Goal: Information Seeking & Learning: Learn about a topic

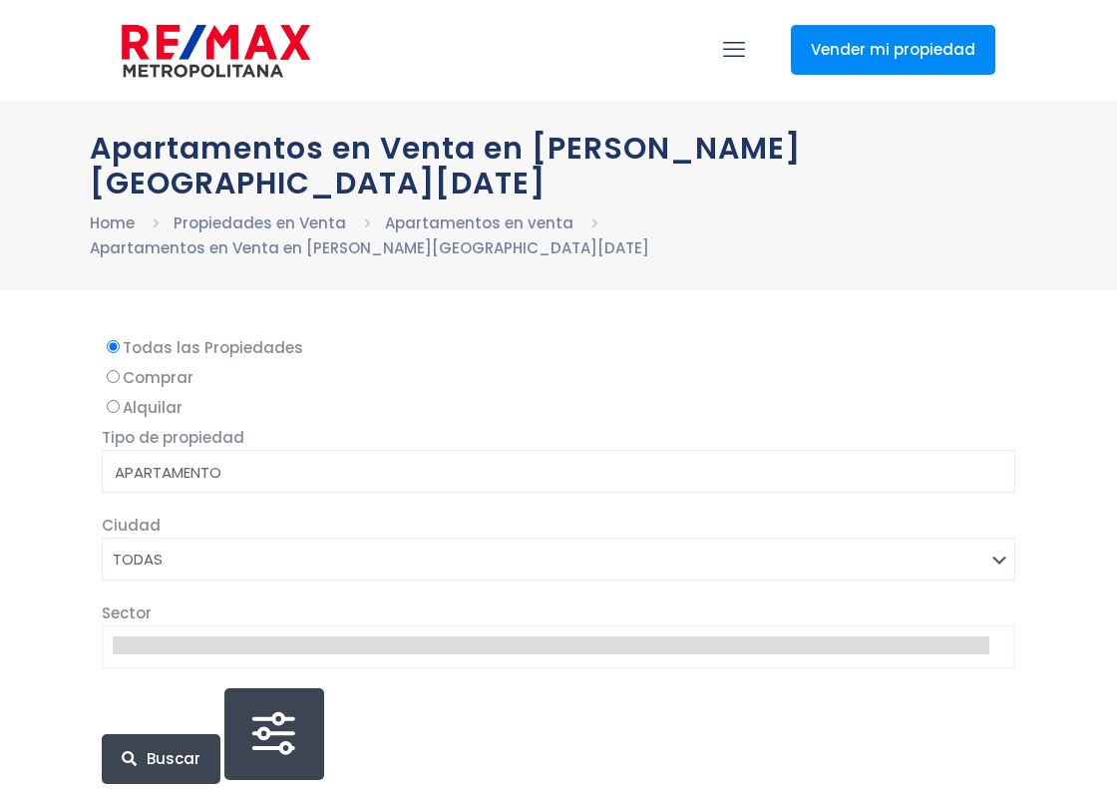
select select
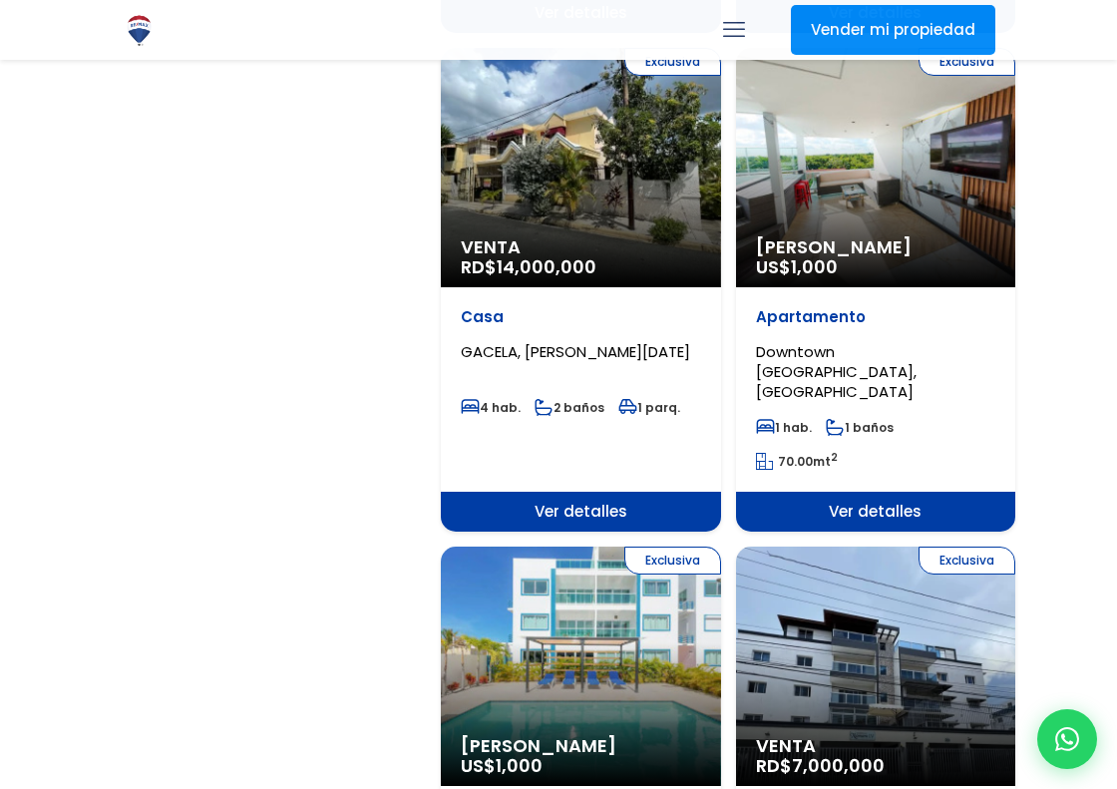
scroll to position [3188, 0]
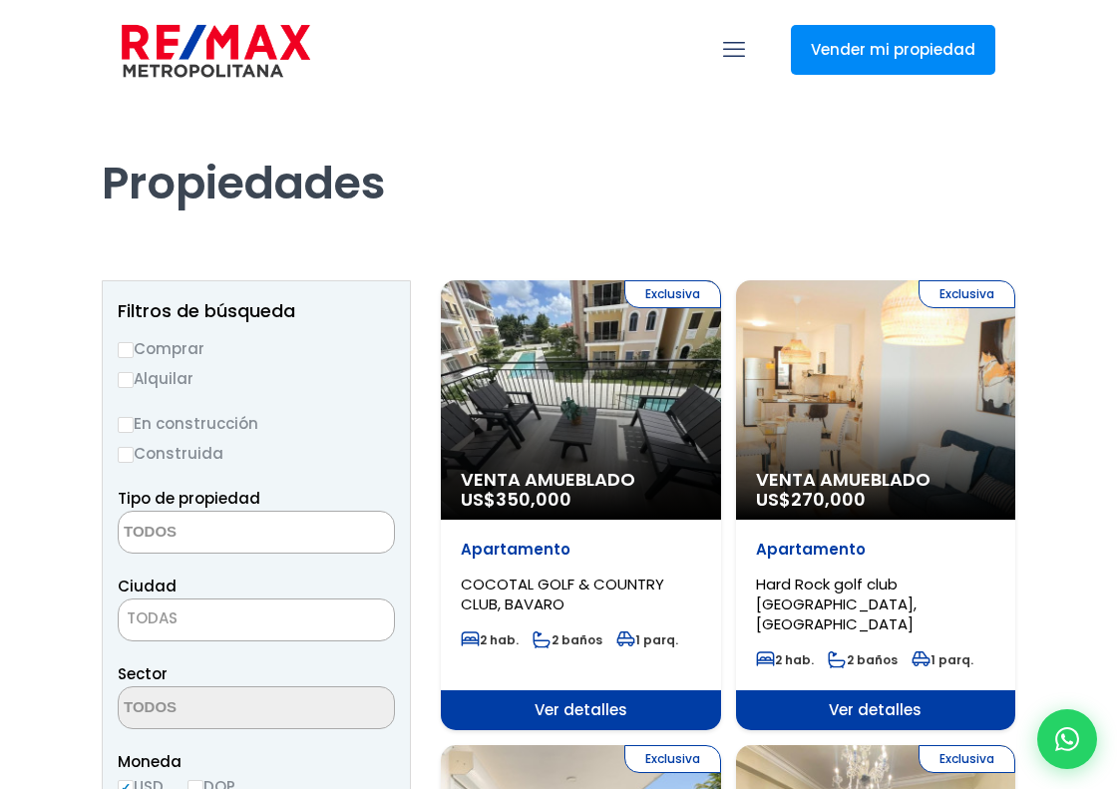
select select
click at [123, 346] on input "Comprar" at bounding box center [126, 350] width 16 height 16
radio input "true"
click at [125, 448] on input "Construida" at bounding box center [126, 455] width 16 height 16
radio input "true"
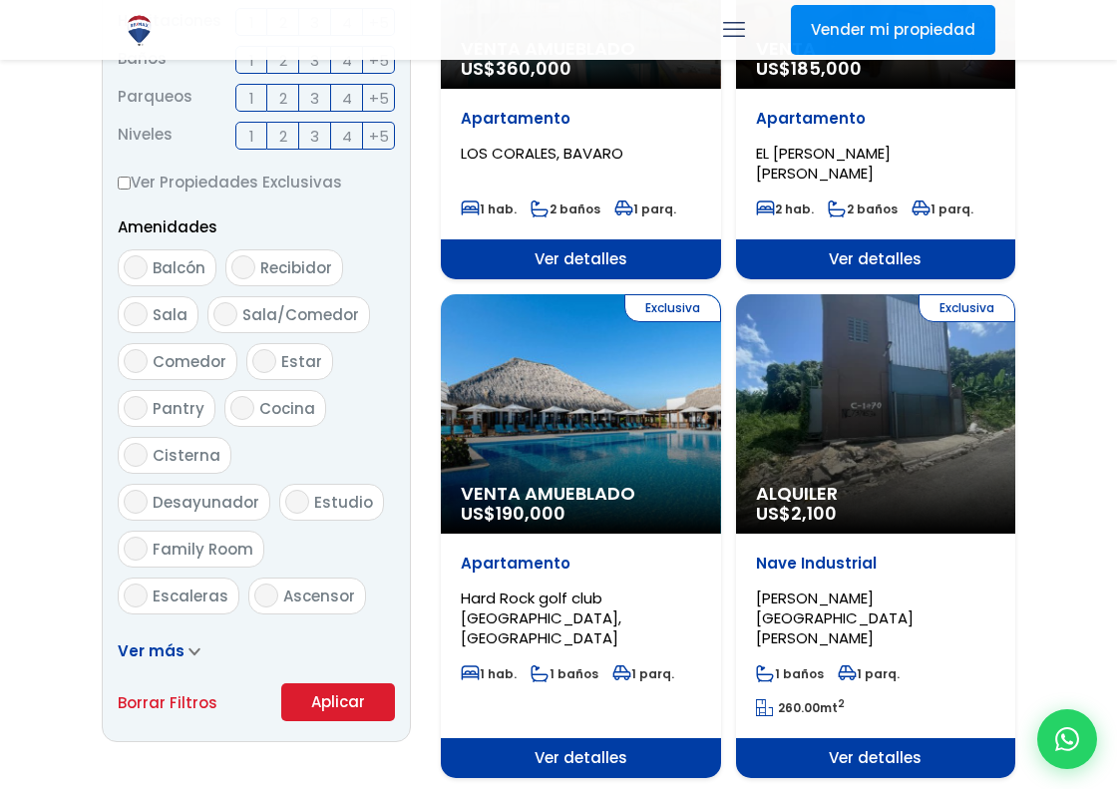
scroll to position [897, 0]
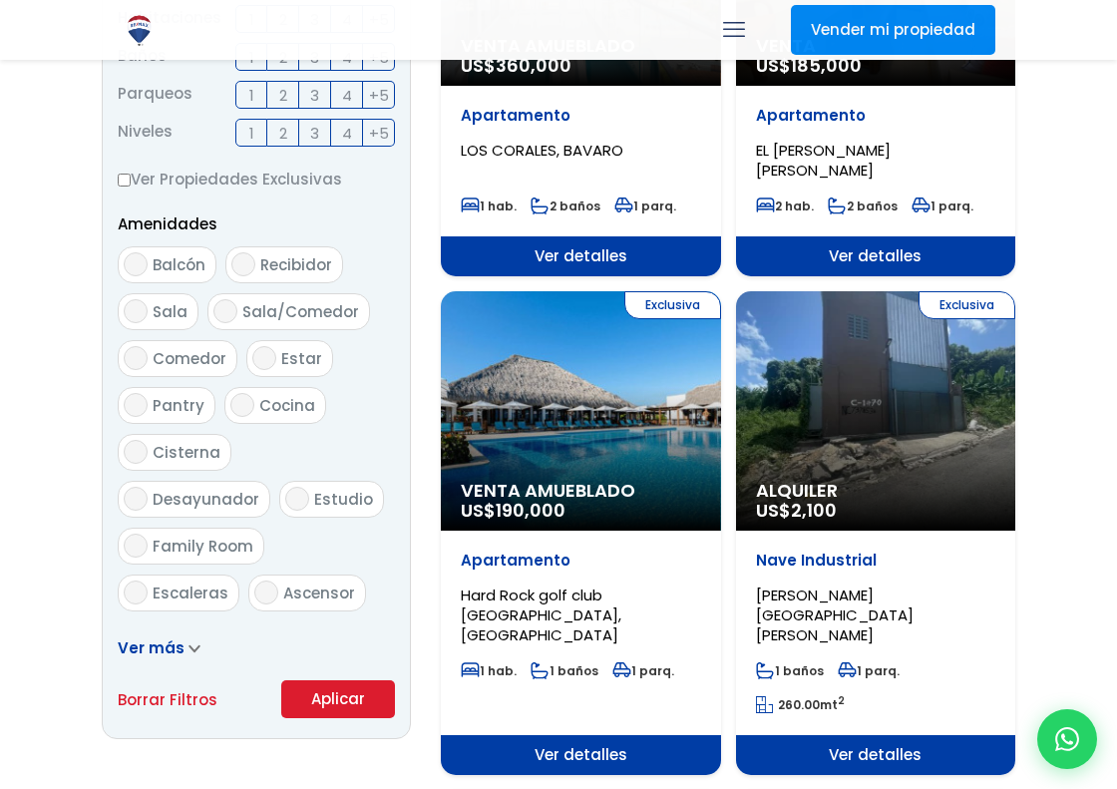
click at [334, 697] on button "Aplicar" at bounding box center [338, 699] width 114 height 38
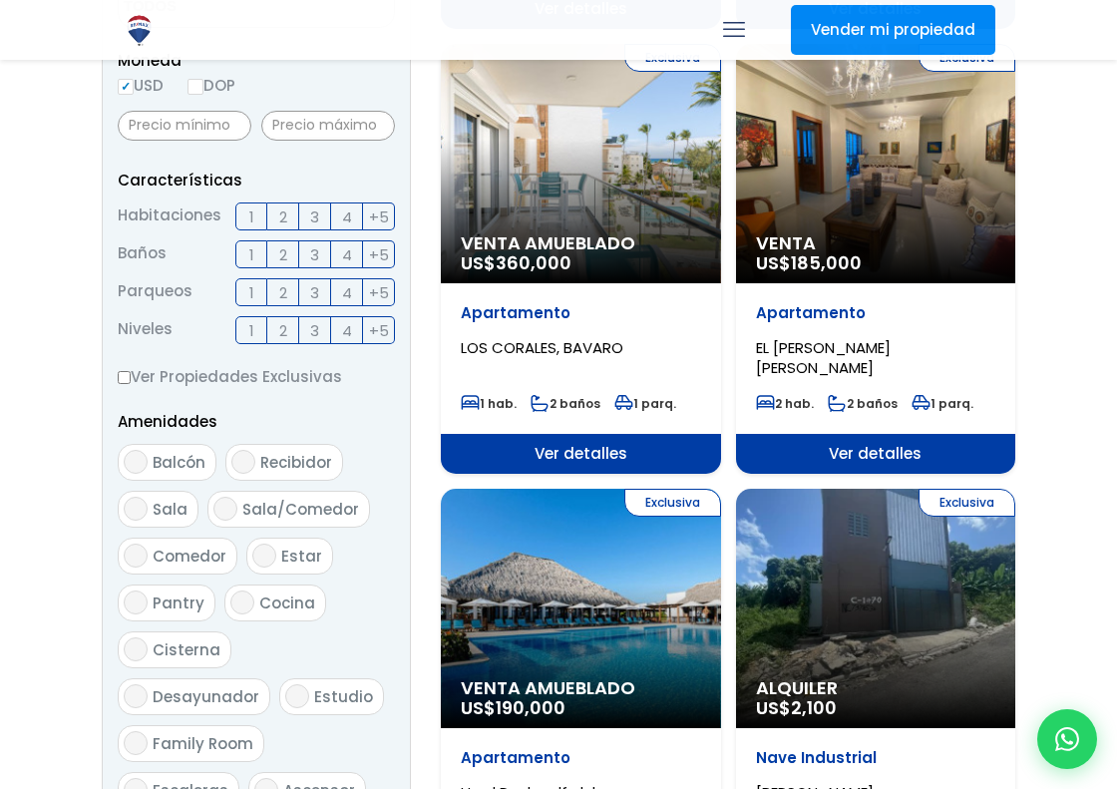
scroll to position [698, 0]
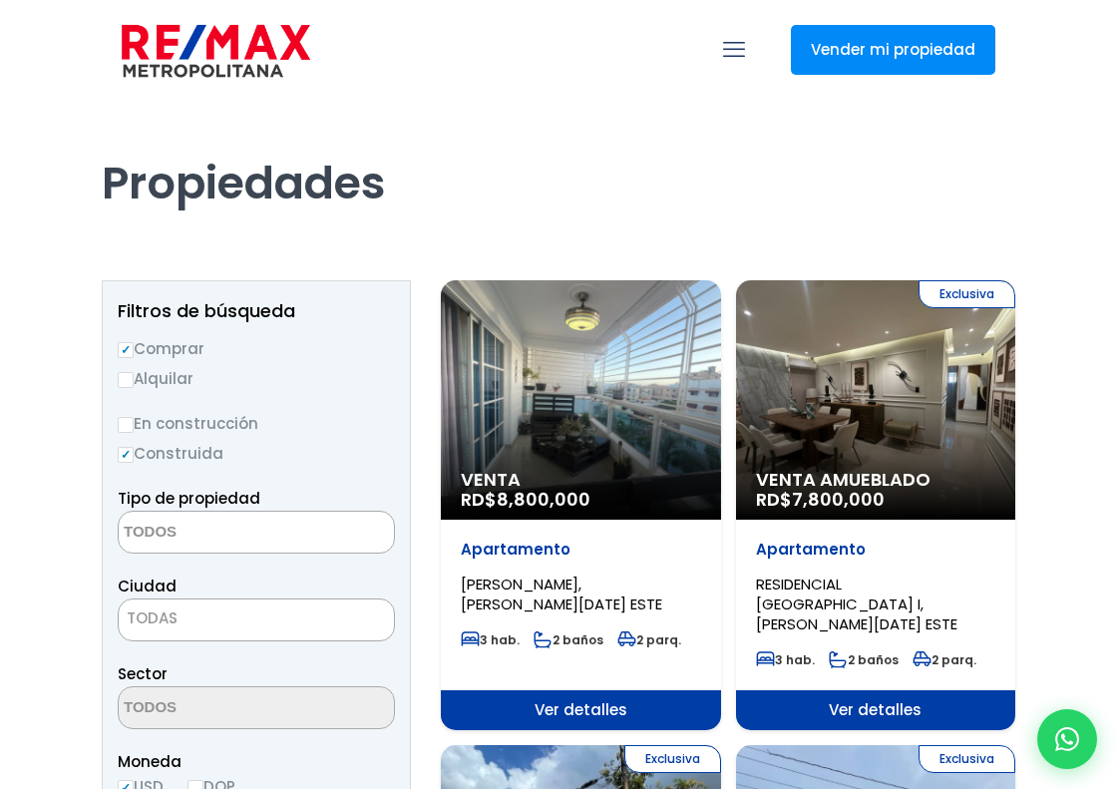
select select
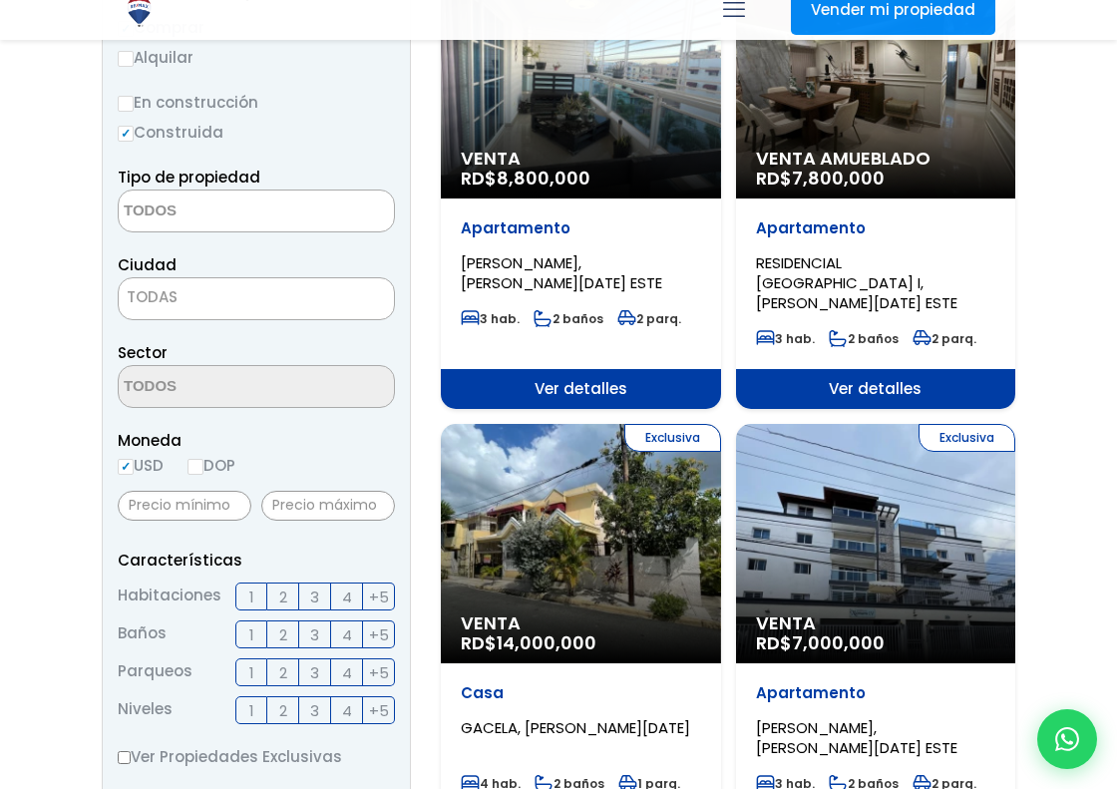
scroll to position [399, 0]
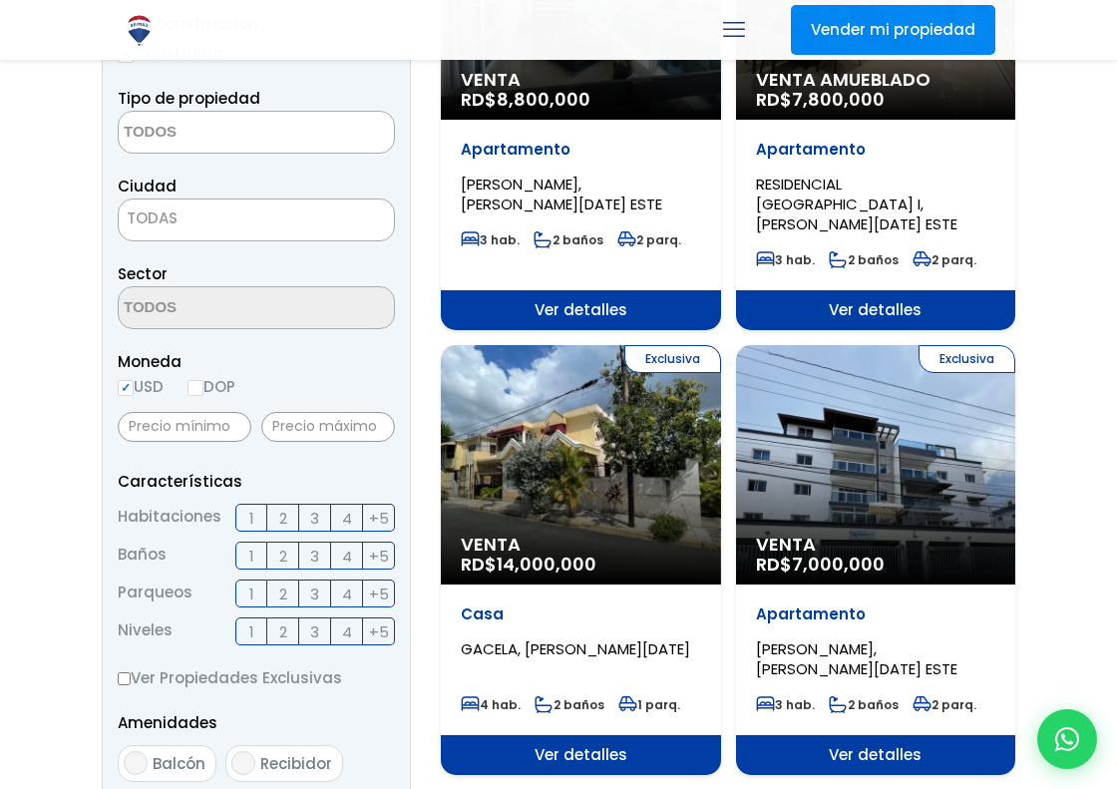
click at [199, 380] on input "DOP" at bounding box center [195, 388] width 16 height 16
radio input "true"
click at [314, 517] on span "3" at bounding box center [314, 518] width 9 height 25
click at [0, 0] on input "3" at bounding box center [0, 0] width 0 height 0
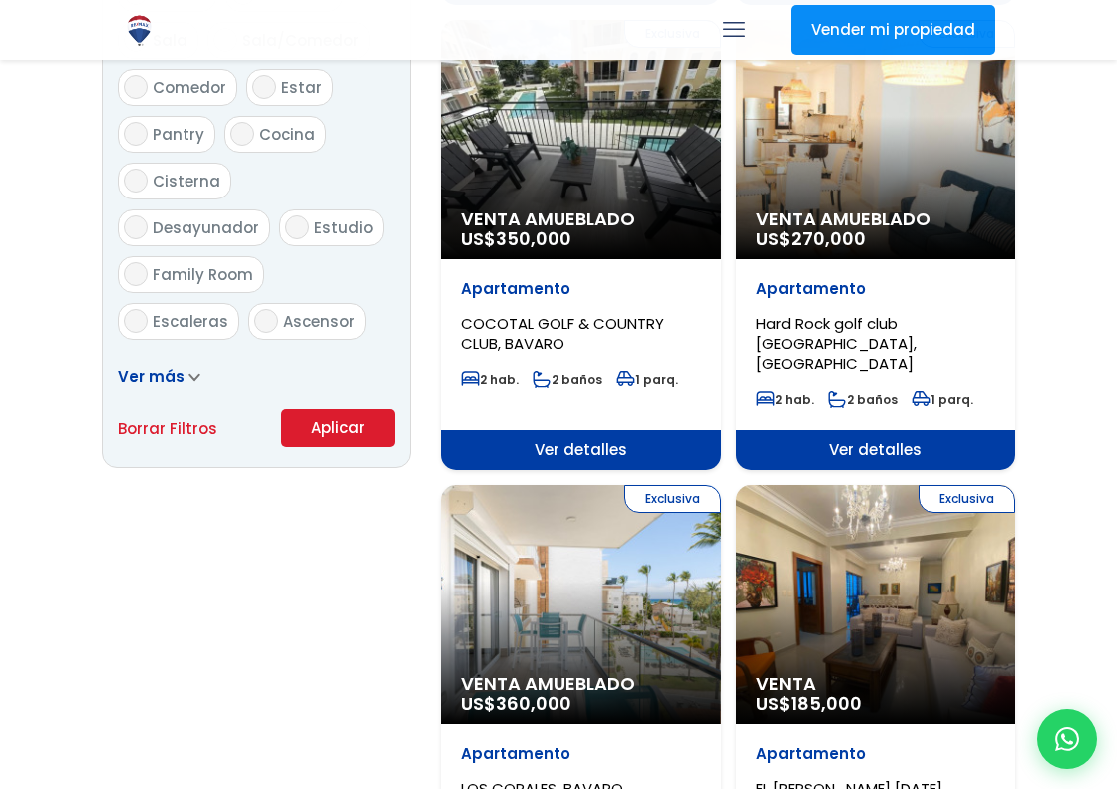
scroll to position [1197, 0]
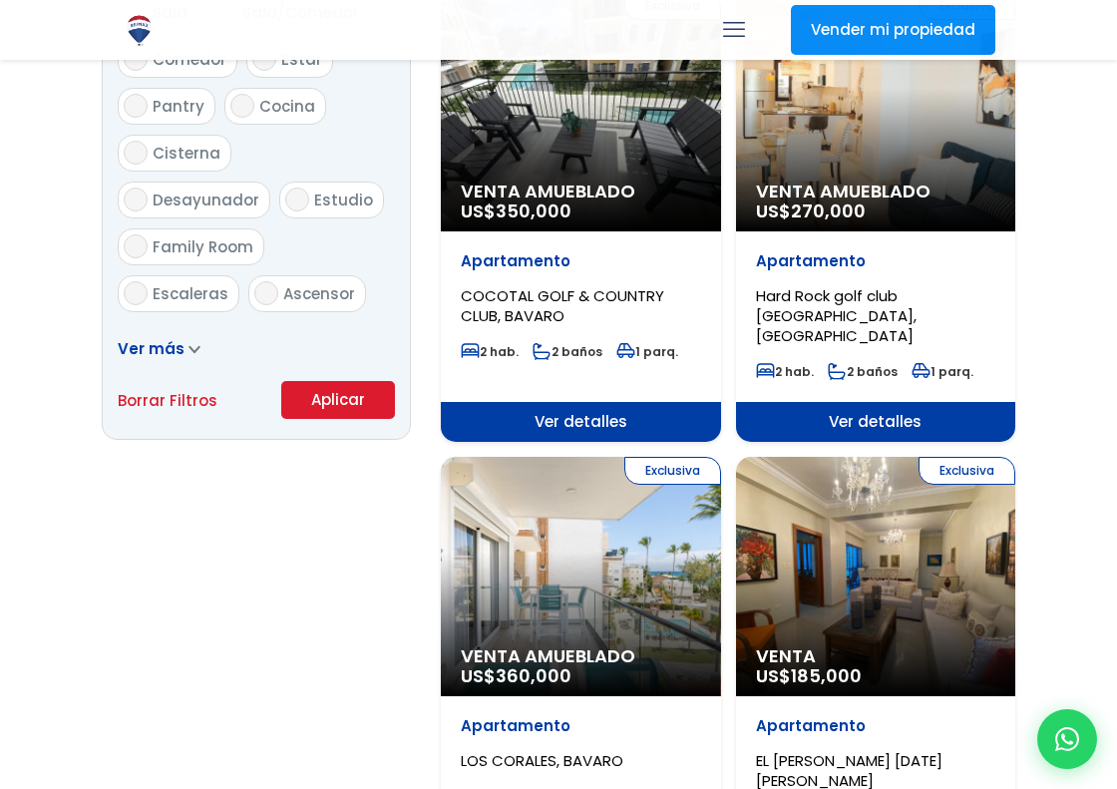
click at [336, 395] on button "Aplicar" at bounding box center [338, 400] width 114 height 38
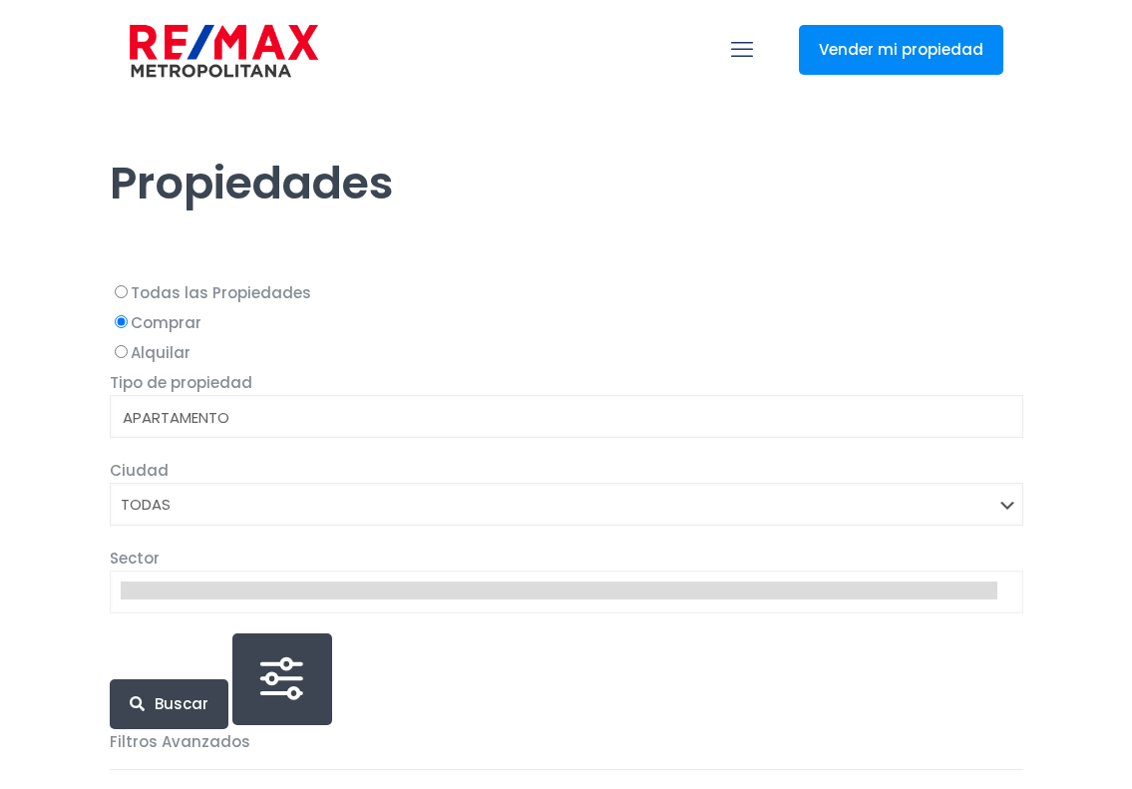
select select
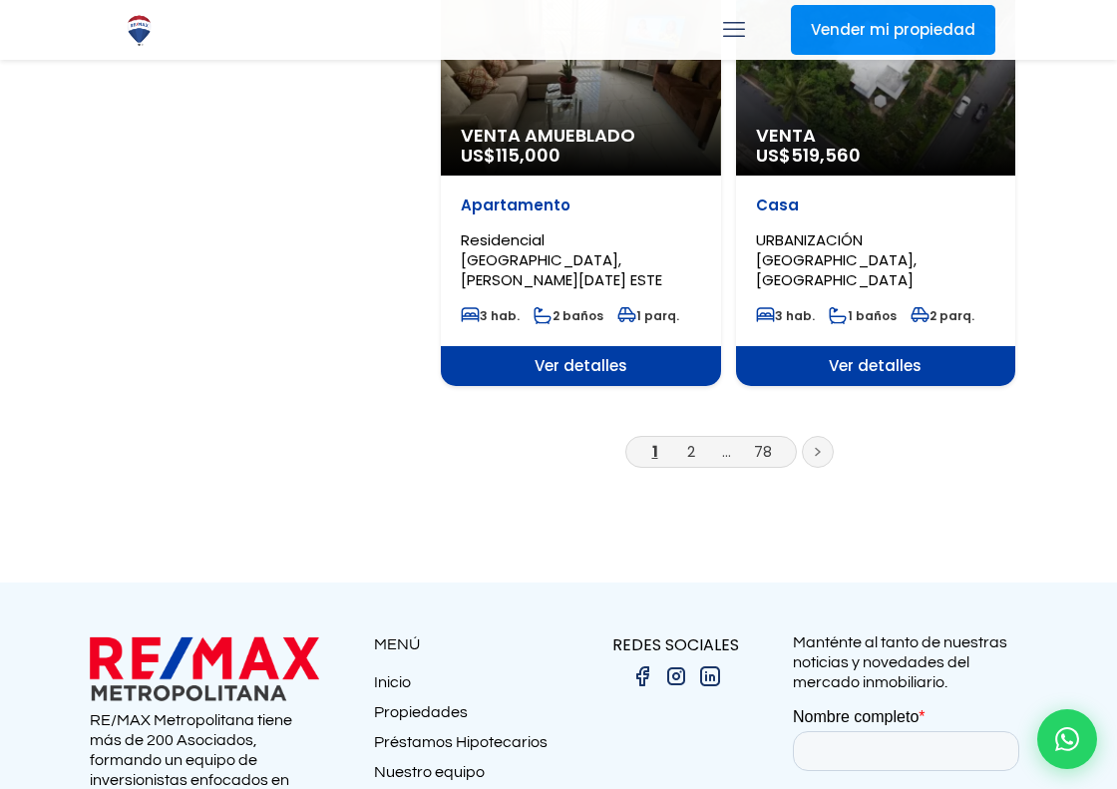
scroll to position [3690, 0]
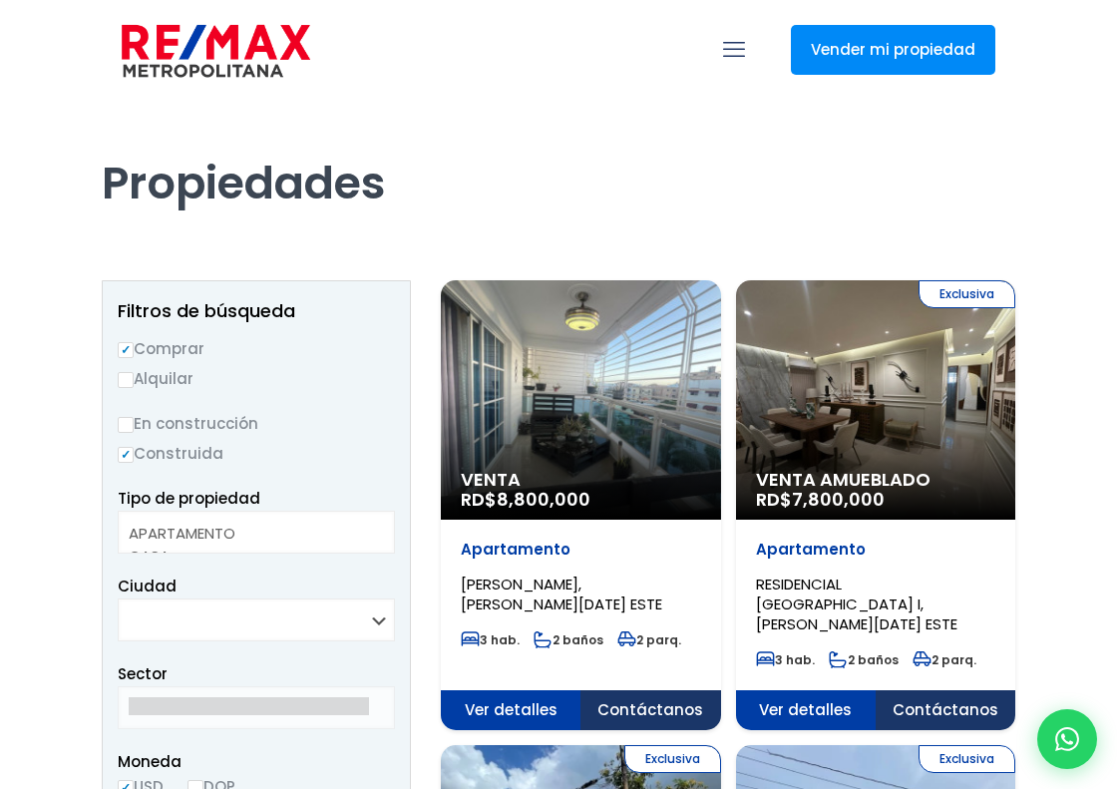
select select
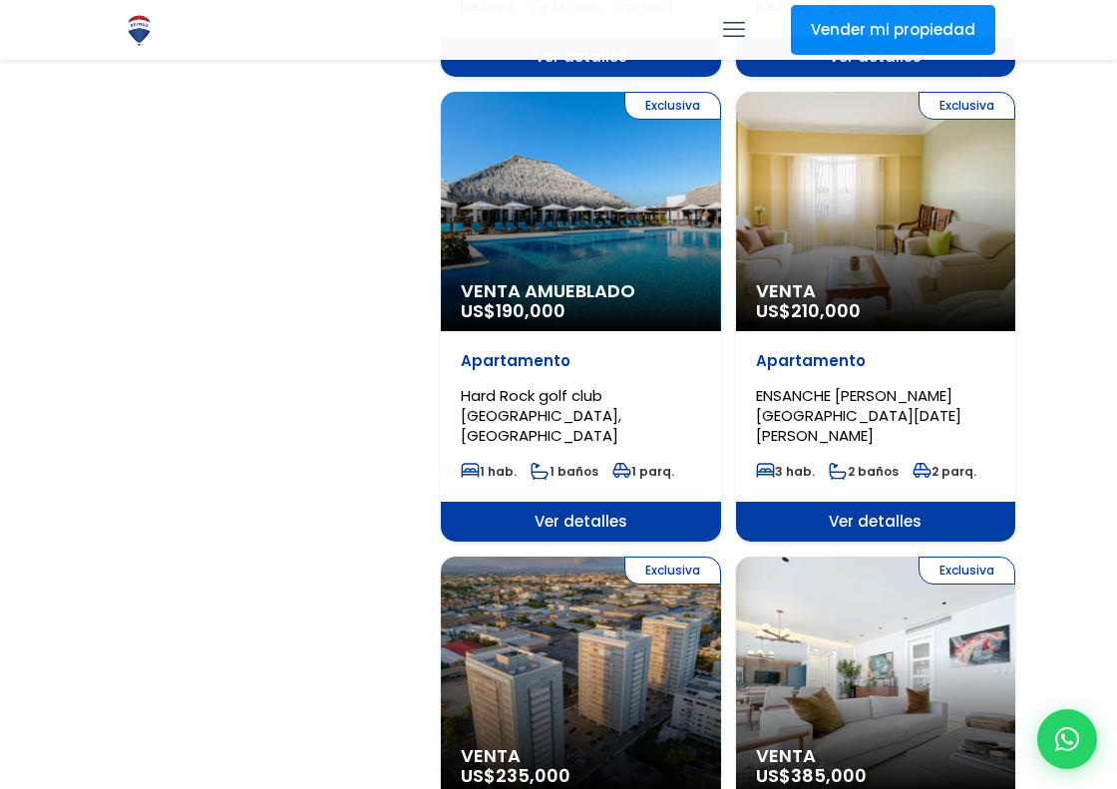
scroll to position [1994, 0]
